Goal: Information Seeking & Learning: Learn about a topic

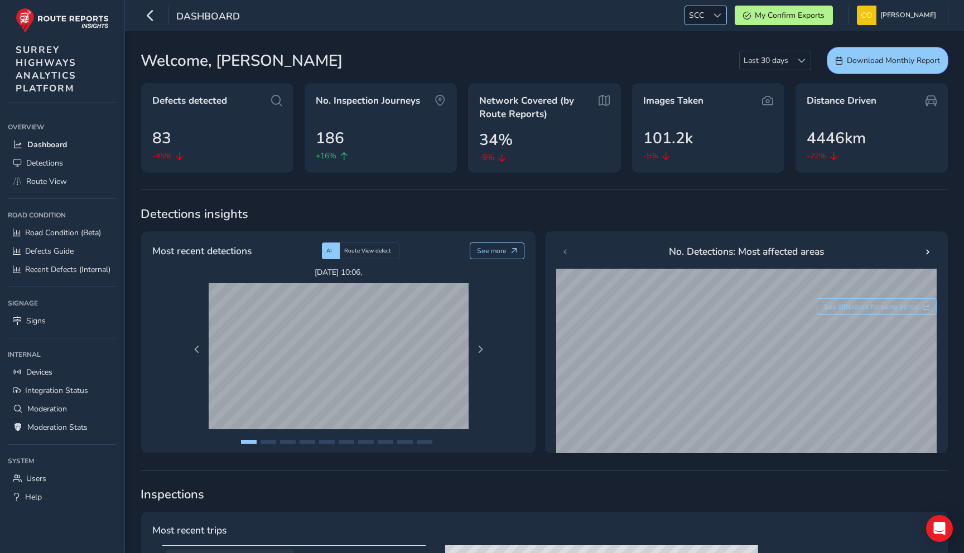
click at [713, 14] on span at bounding box center [717, 16] width 8 height 8
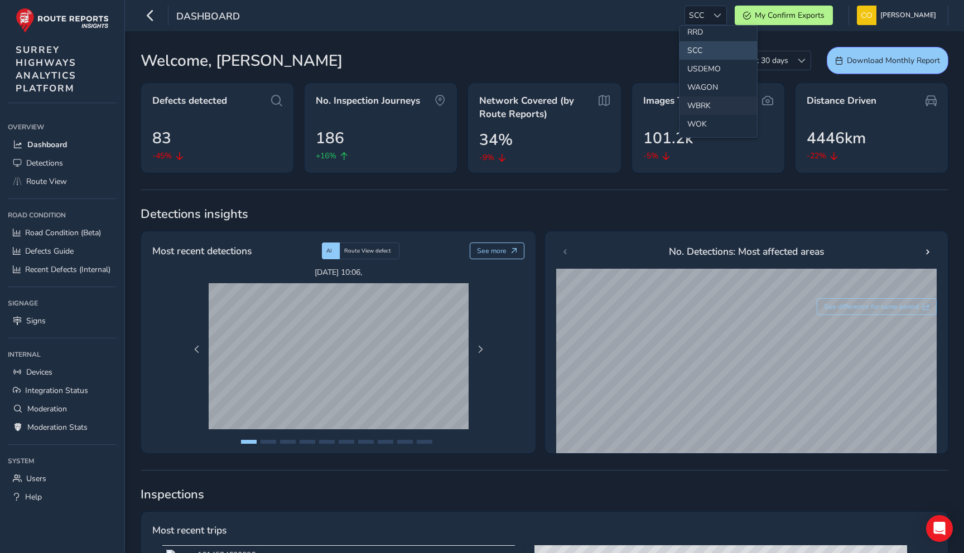
click at [711, 103] on li "WBRK" at bounding box center [718, 105] width 78 height 18
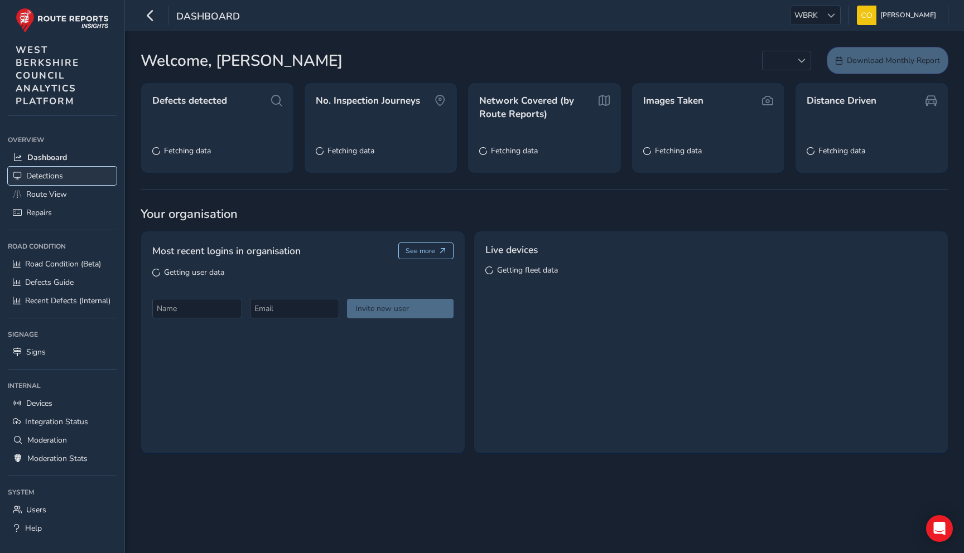
click at [81, 173] on link "Detections" at bounding box center [62, 176] width 109 height 18
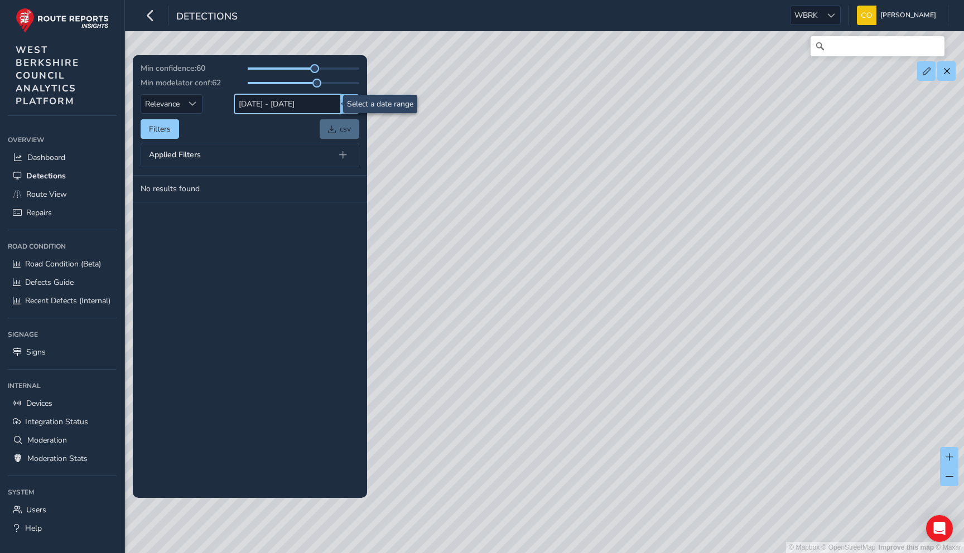
click at [294, 110] on input "[DATE] - [DATE]" at bounding box center [287, 104] width 107 height 20
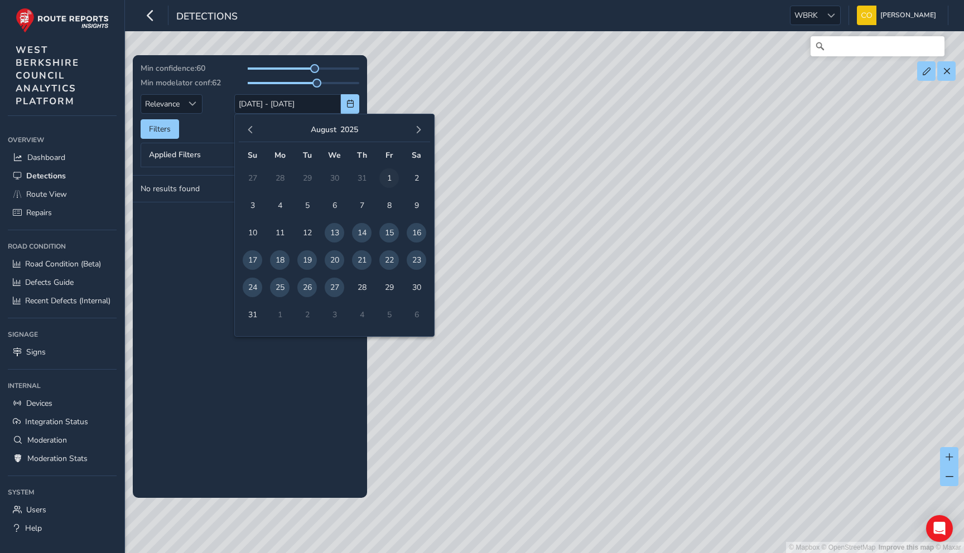
click at [386, 177] on span "1" at bounding box center [389, 178] width 20 height 20
type input "[DATE]"
click at [336, 282] on span "27" at bounding box center [335, 288] width 20 height 20
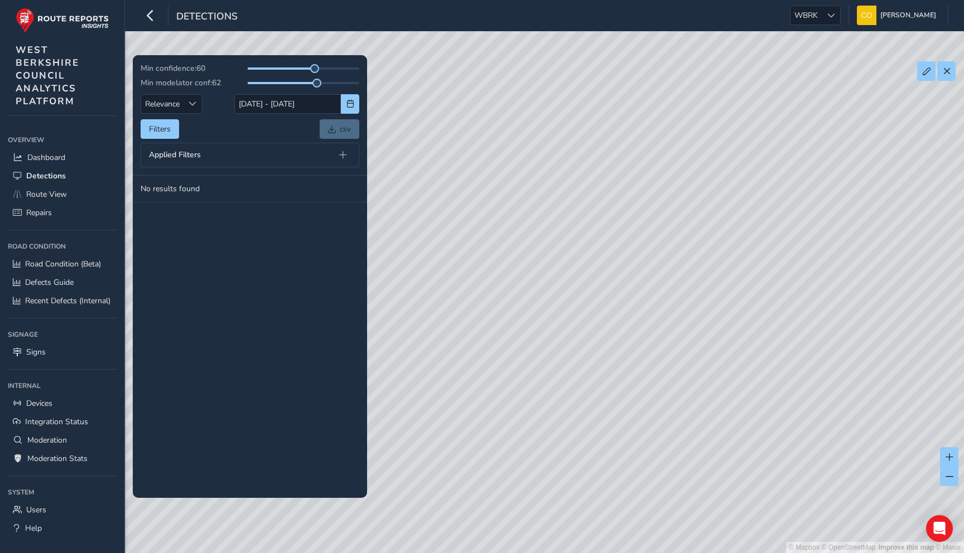
click at [210, 159] on div "Applied Filters" at bounding box center [250, 155] width 219 height 25
click at [337, 155] on button at bounding box center [343, 155] width 16 height 16
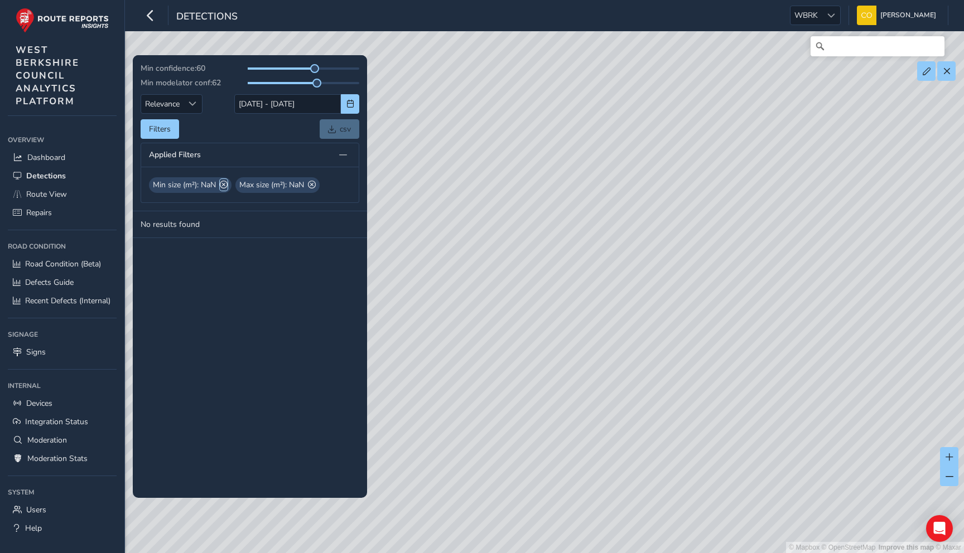
click at [224, 186] on span at bounding box center [224, 185] width 8 height 12
click at [224, 186] on span at bounding box center [225, 185] width 8 height 12
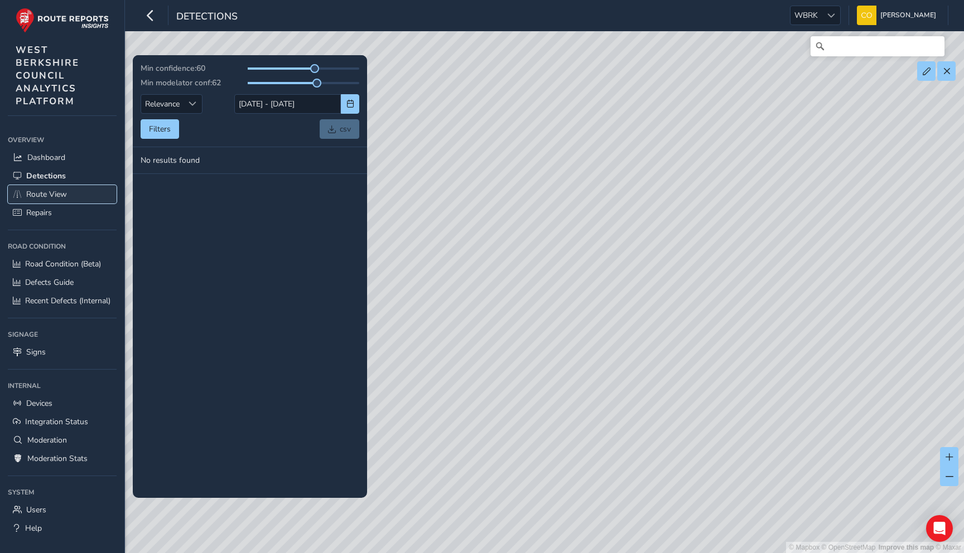
click at [57, 188] on link "Route View" at bounding box center [62, 194] width 109 height 18
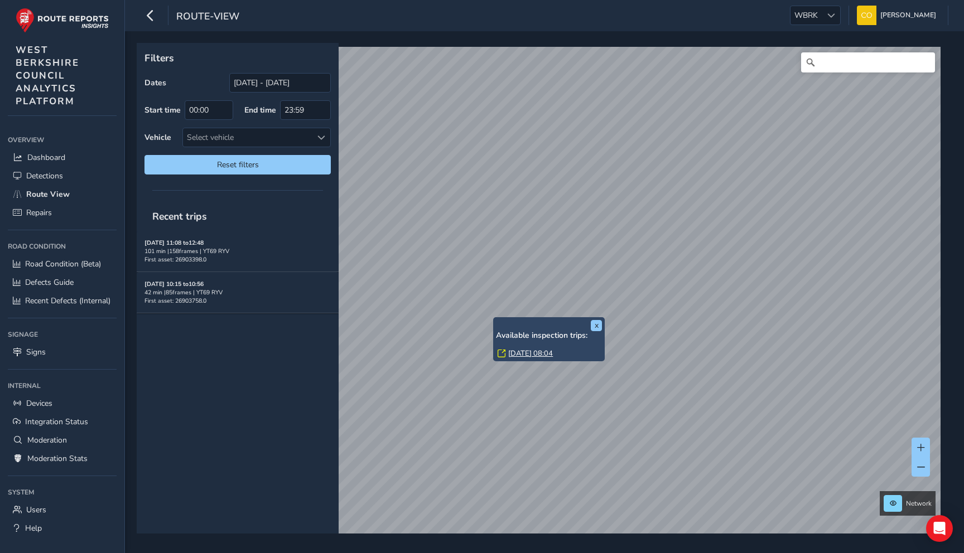
click at [523, 350] on link "[DATE] 08:04" at bounding box center [530, 354] width 45 height 10
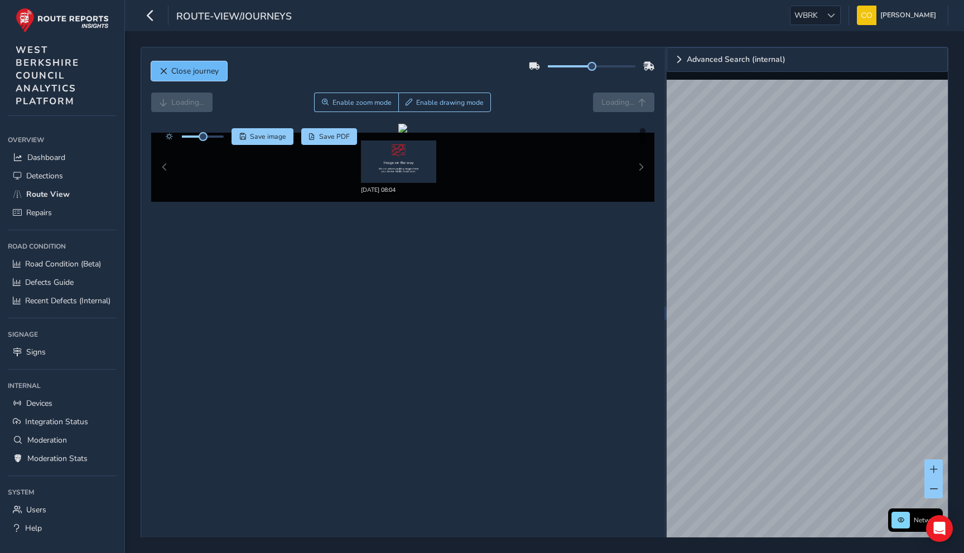
click at [212, 66] on span "Close journey" at bounding box center [194, 71] width 47 height 11
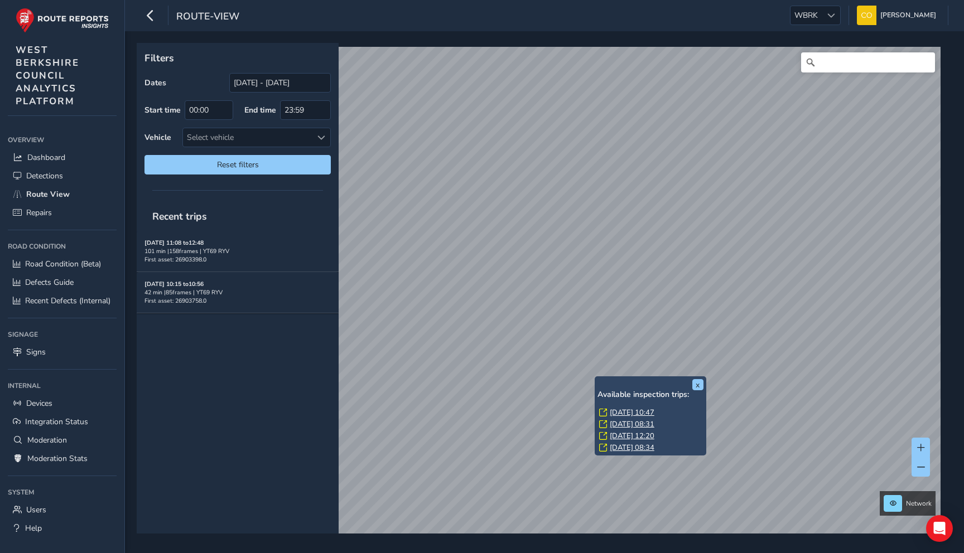
click at [634, 422] on link "[DATE] 08:31" at bounding box center [632, 424] width 45 height 10
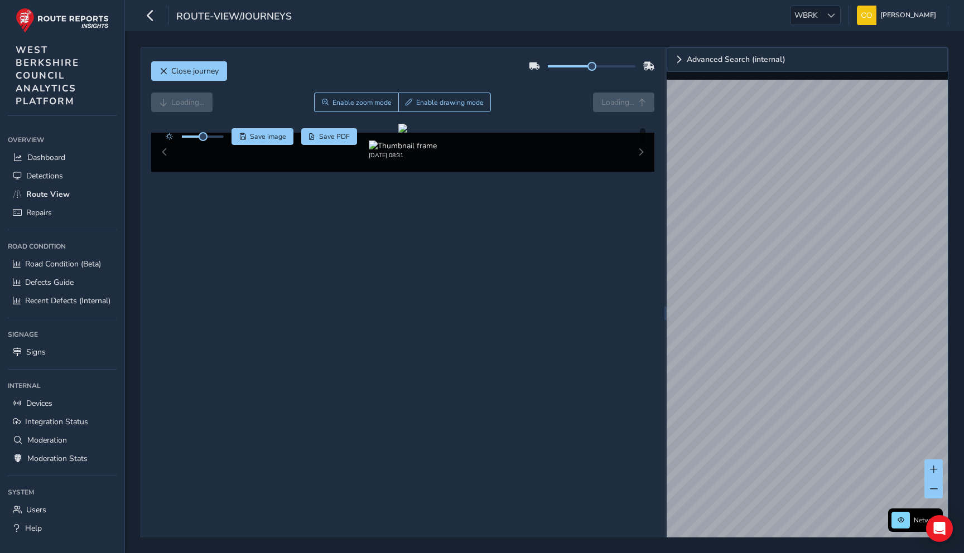
click at [552, 115] on div "Loading... Enable zoom mode Enable drawing mode Loading..." at bounding box center [403, 108] width 504 height 31
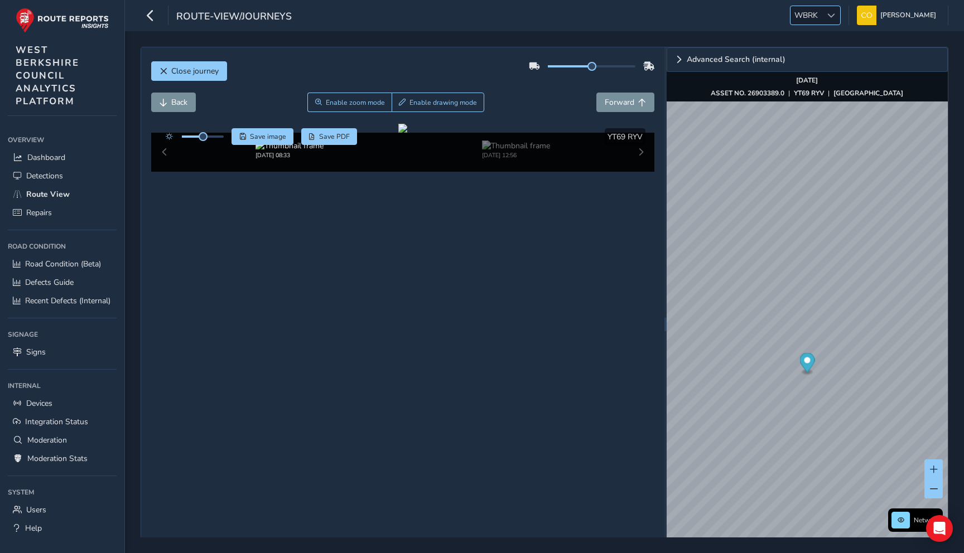
click at [813, 23] on span "WBRK" at bounding box center [805, 15] width 31 height 18
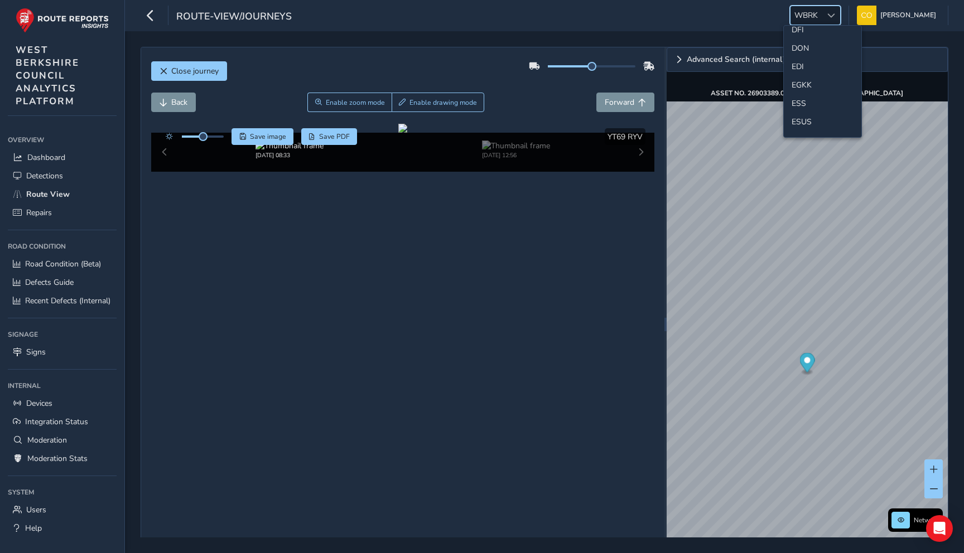
scroll to position [115, 0]
click at [806, 85] on li "EGKK" at bounding box center [823, 89] width 78 height 18
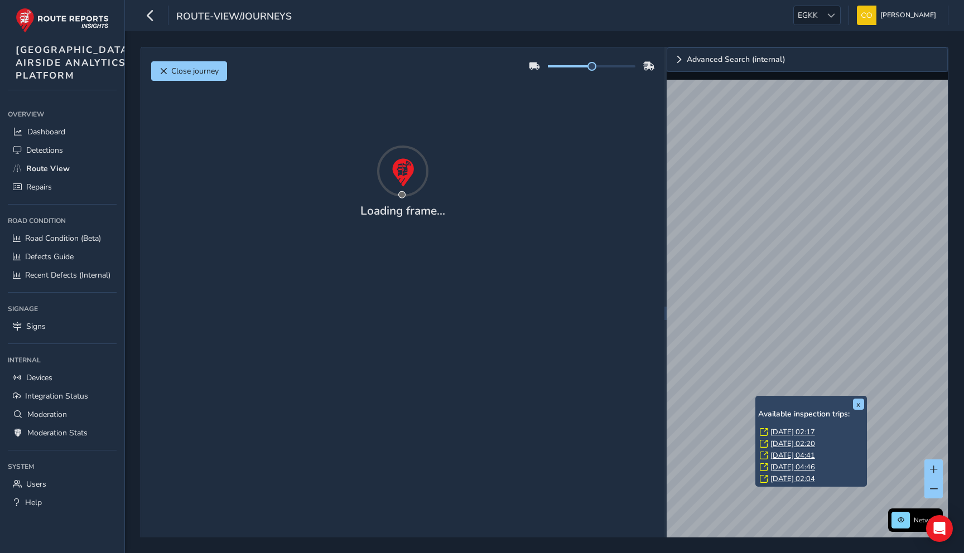
click at [756, 399] on div "x Available inspection trips: [DATE] 02:17 [DATE] 02:20 [DATE] 04:41 [DATE] 04:…" at bounding box center [811, 441] width 112 height 91
click at [781, 429] on link "[DATE] 02:17" at bounding box center [792, 432] width 45 height 10
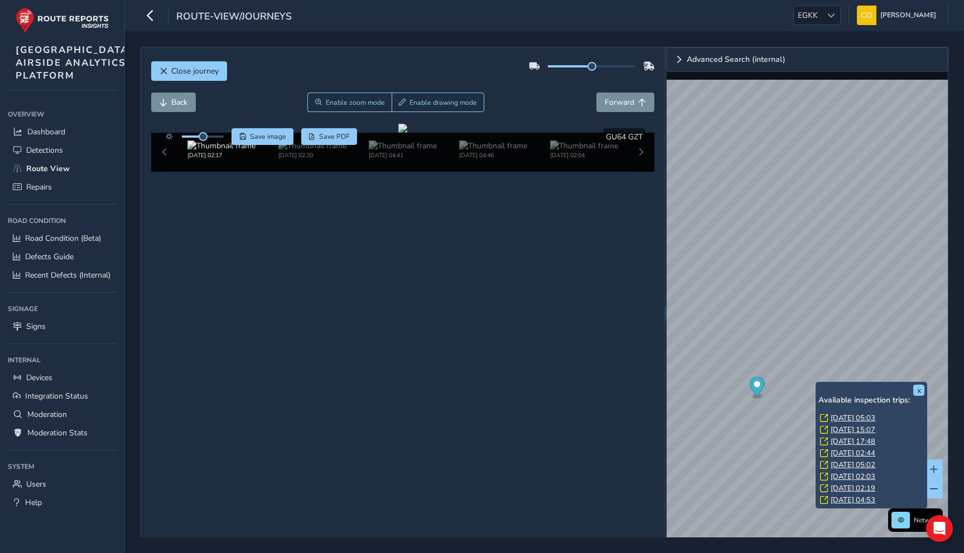
click at [844, 428] on link "[DATE] 15:07" at bounding box center [852, 430] width 45 height 10
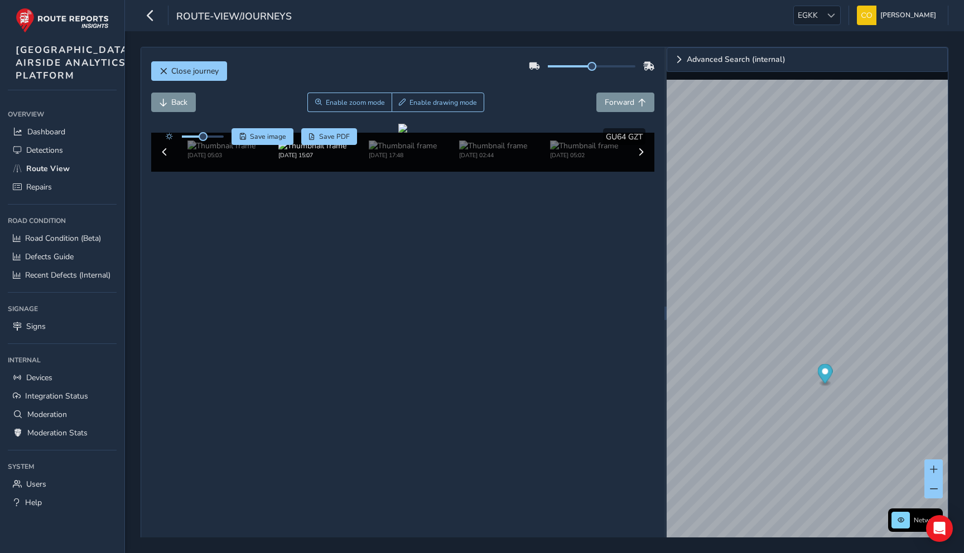
click at [567, 75] on div "Close journey" at bounding box center [403, 75] width 504 height 36
click at [481, 151] on img at bounding box center [493, 146] width 68 height 11
click at [503, 112] on div "Back Enable zoom mode Enable drawing mode Forward" at bounding box center [403, 103] width 504 height 20
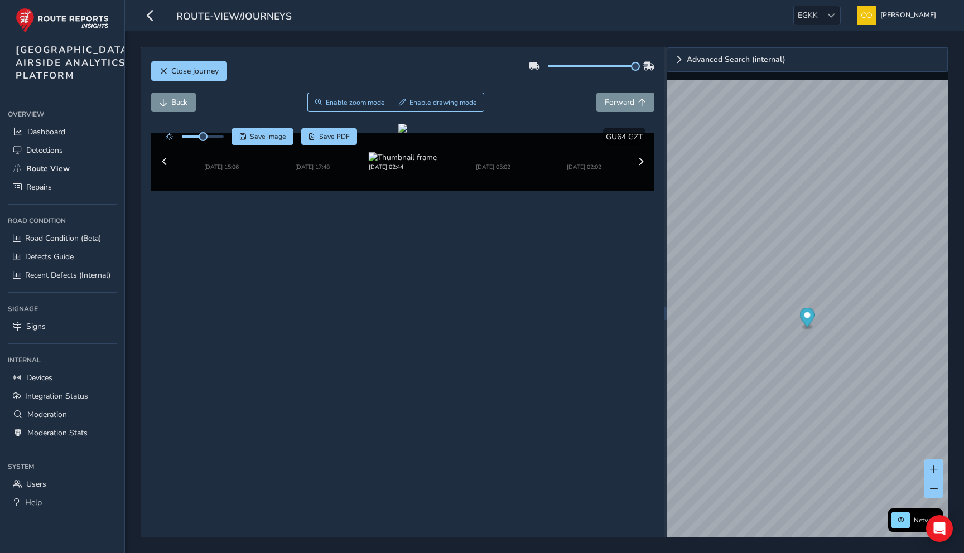
drag, startPoint x: 592, startPoint y: 65, endPoint x: 651, endPoint y: 64, distance: 59.1
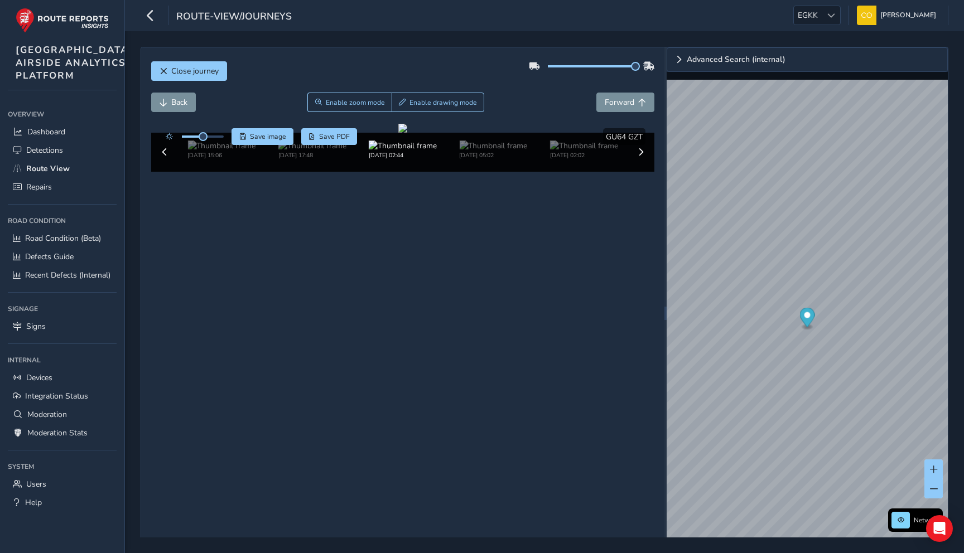
click at [652, 64] on div at bounding box center [592, 66] width 126 height 18
click at [622, 49] on div "Close journey Back Enable zoom mode Enable drawing mode Forward Click and Drag …" at bounding box center [402, 313] width 523 height 532
